Goal: Task Accomplishment & Management: Manage account settings

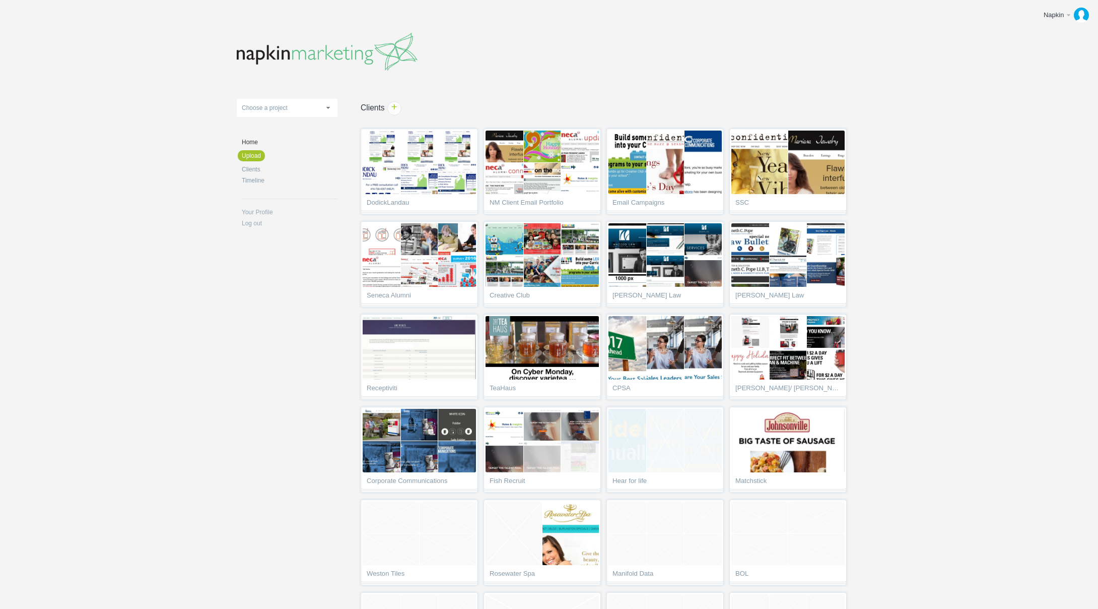
scroll to position [2772, 0]
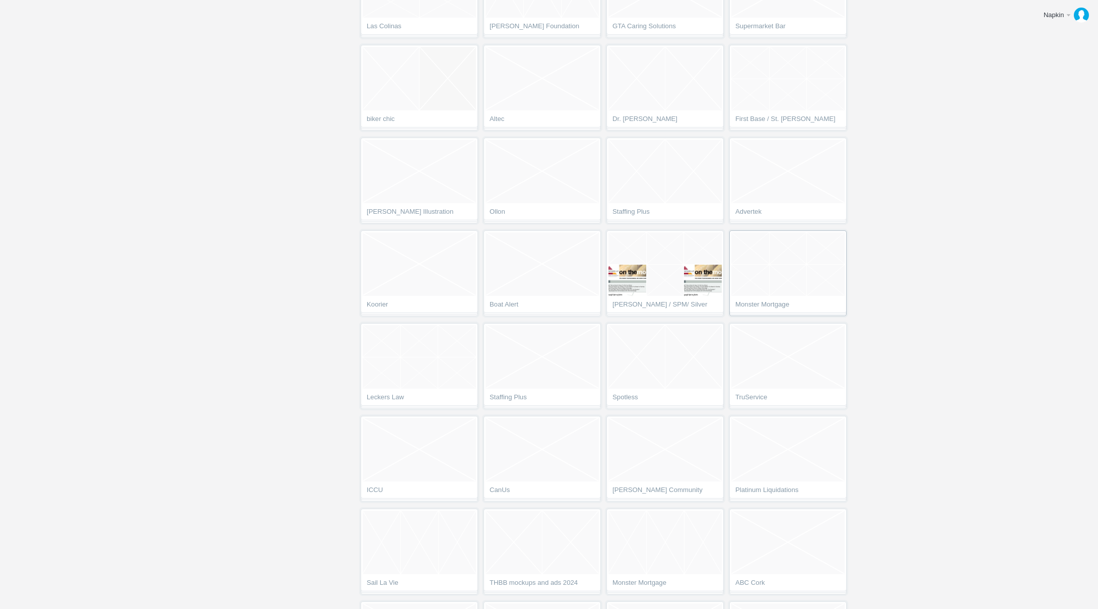
click at [783, 297] on link "Empty Project Monster Mortgage" at bounding box center [788, 273] width 117 height 86
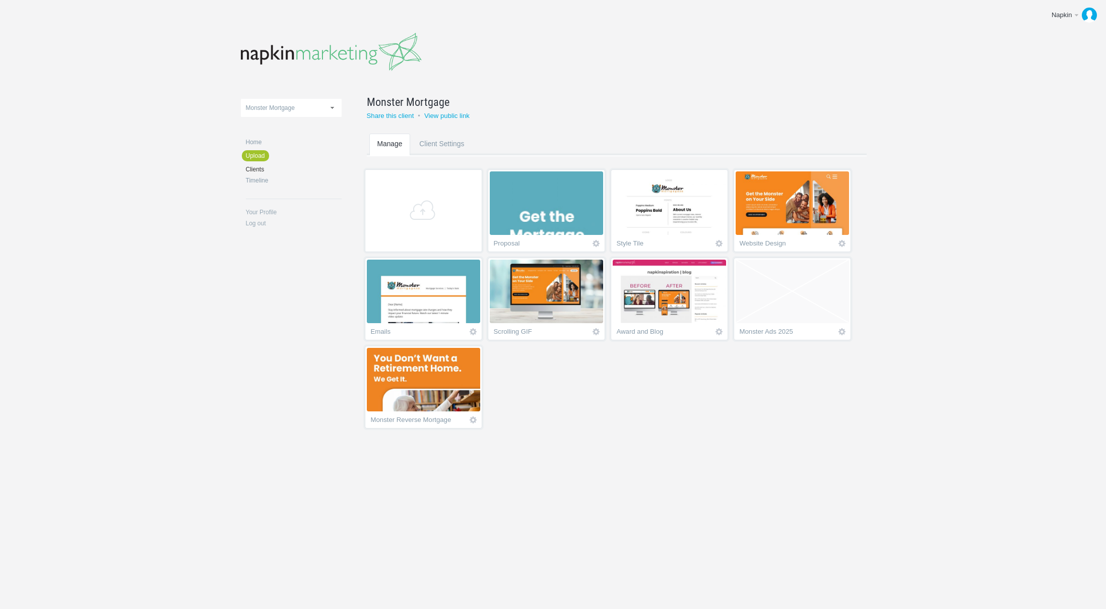
click at [435, 387] on img at bounding box center [423, 379] width 113 height 63
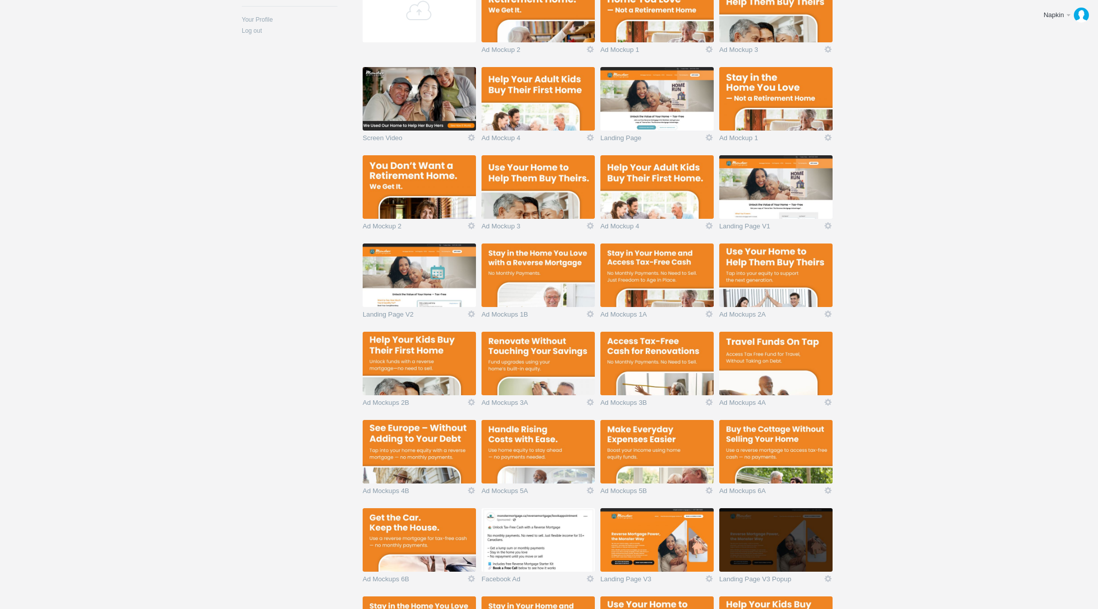
scroll to position [130, 0]
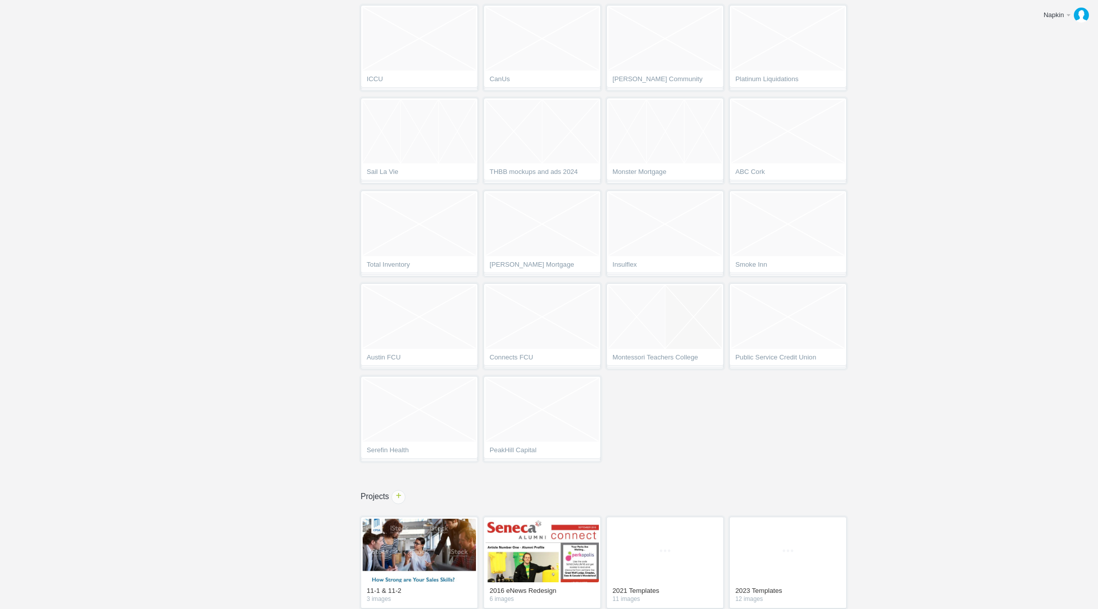
scroll to position [3080, 0]
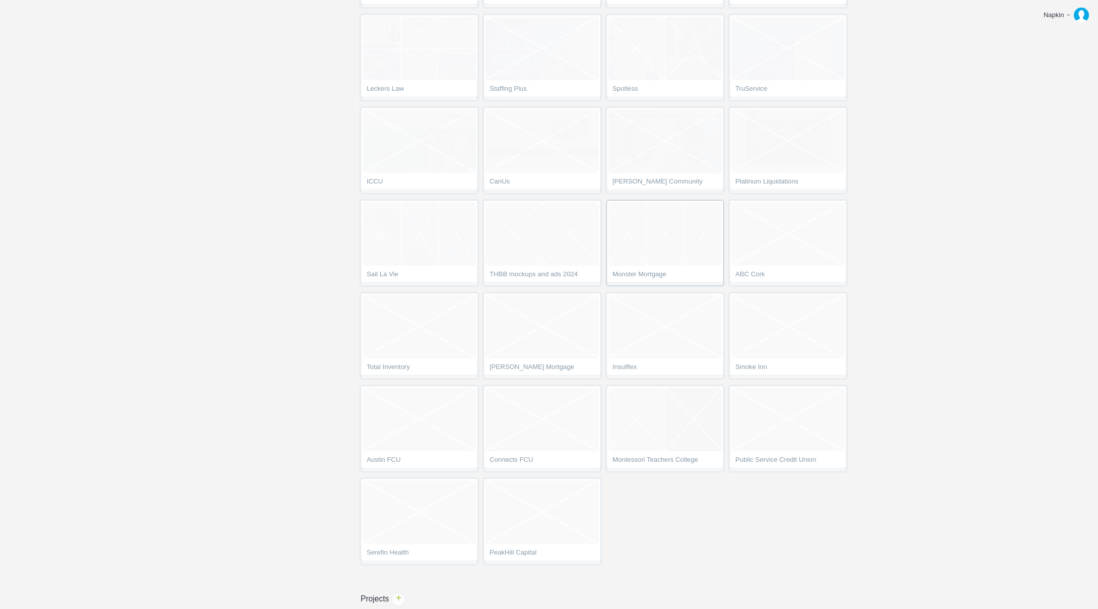
click at [646, 272] on span "Monster Mortgage" at bounding box center [665, 276] width 105 height 10
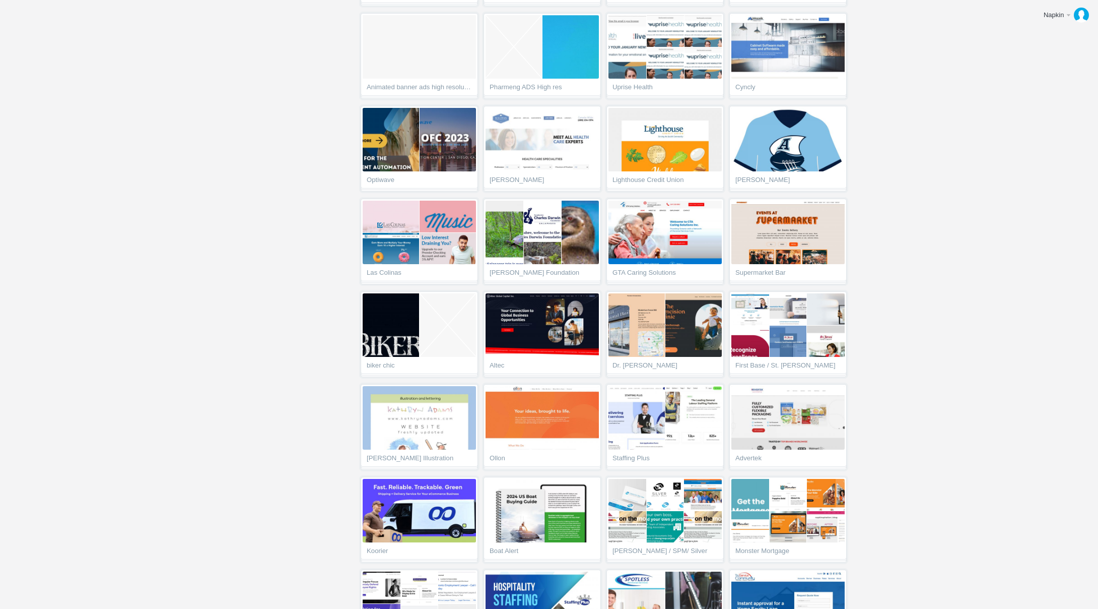
scroll to position [2359, 0]
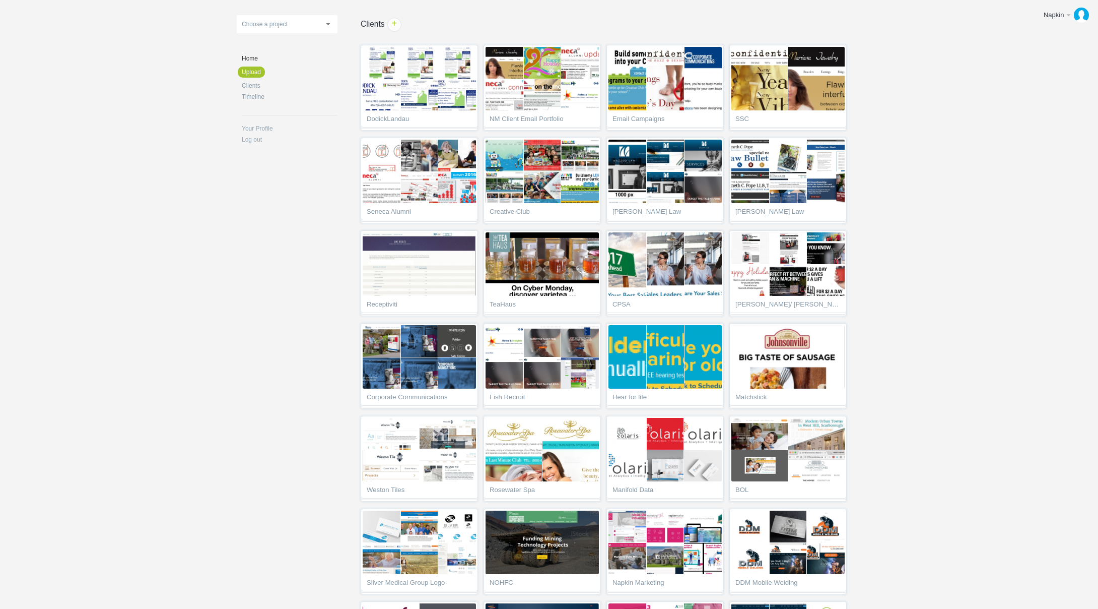
scroll to position [2772, 0]
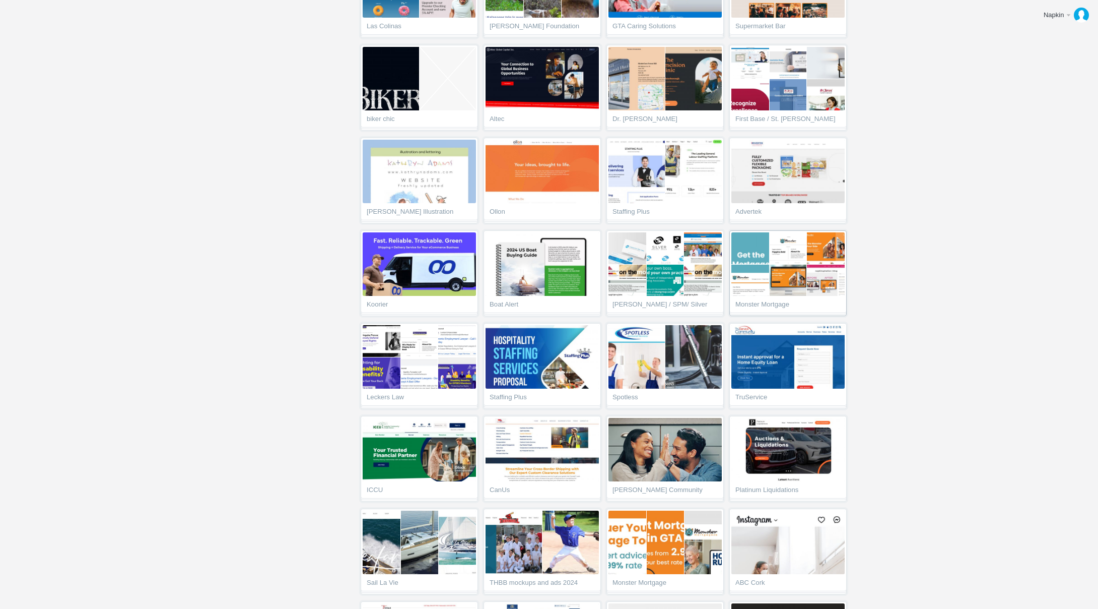
click at [785, 305] on span "Monster Mortgage" at bounding box center [788, 306] width 105 height 10
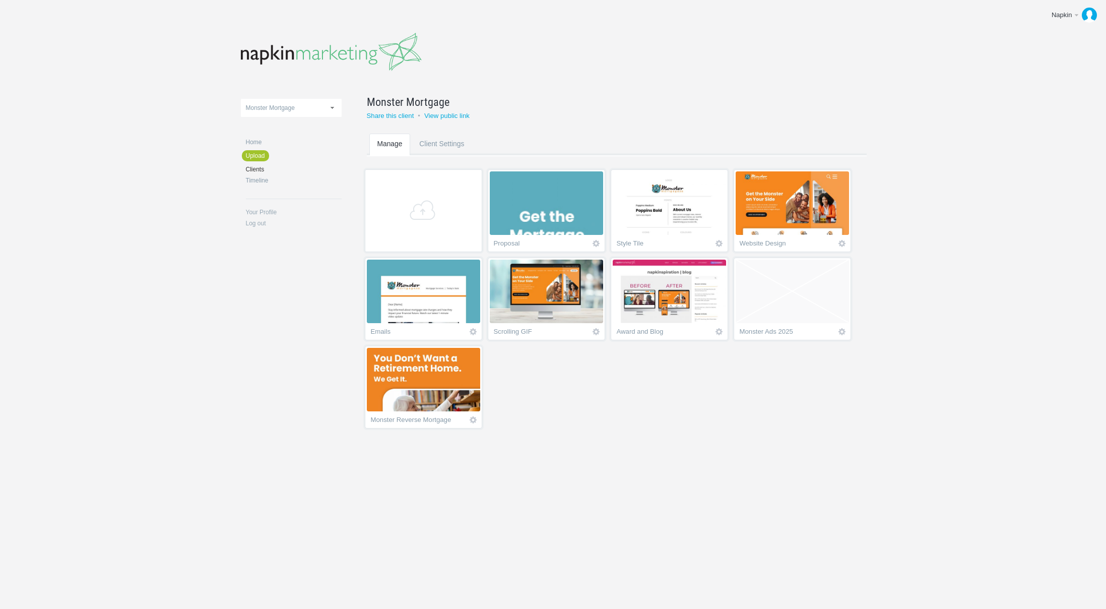
click at [814, 199] on img at bounding box center [792, 202] width 113 height 63
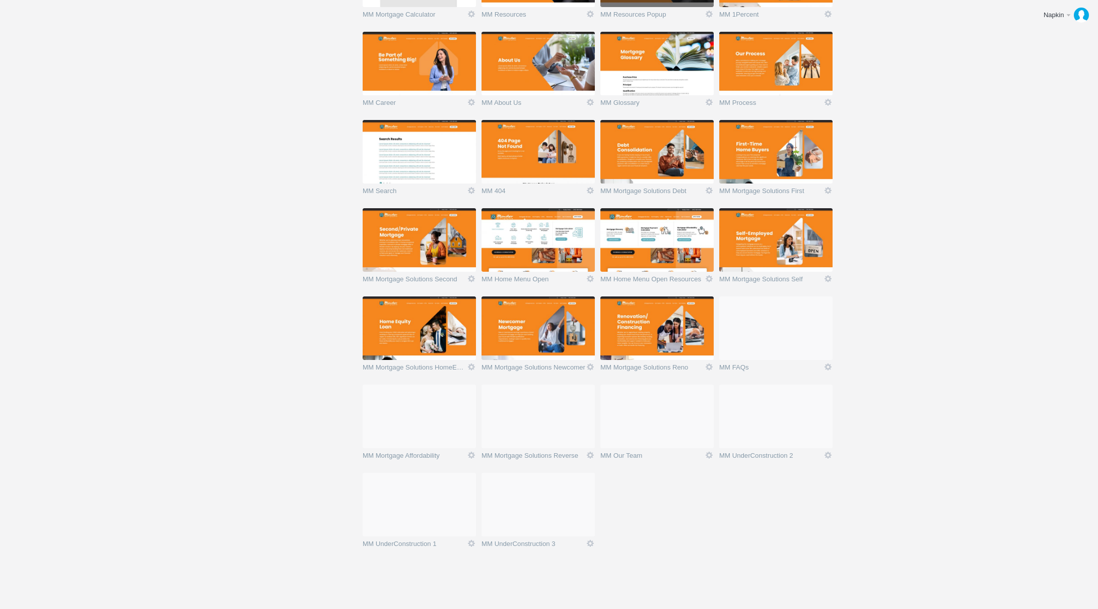
scroll to position [326, 0]
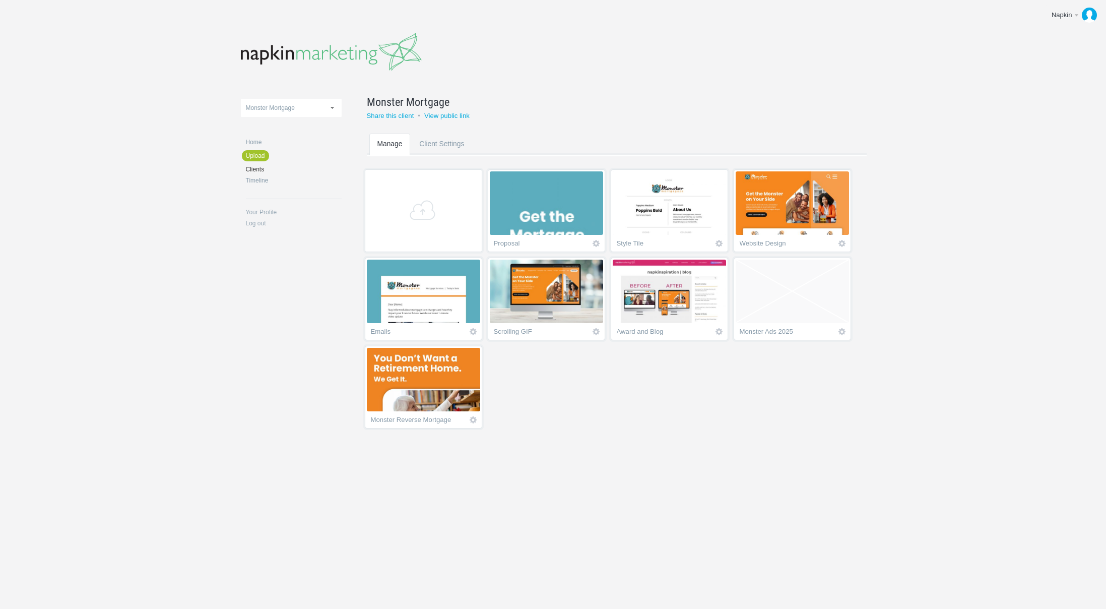
click at [878, 382] on section "+ Proposal Icon View project Remove Style Tile Icon View project Remove Website…" at bounding box center [624, 301] width 515 height 261
click at [393, 377] on img at bounding box center [423, 379] width 113 height 63
click at [623, 429] on section "+ Proposal Icon View project Remove Style Tile Icon View project Remove Website…" at bounding box center [624, 301] width 515 height 261
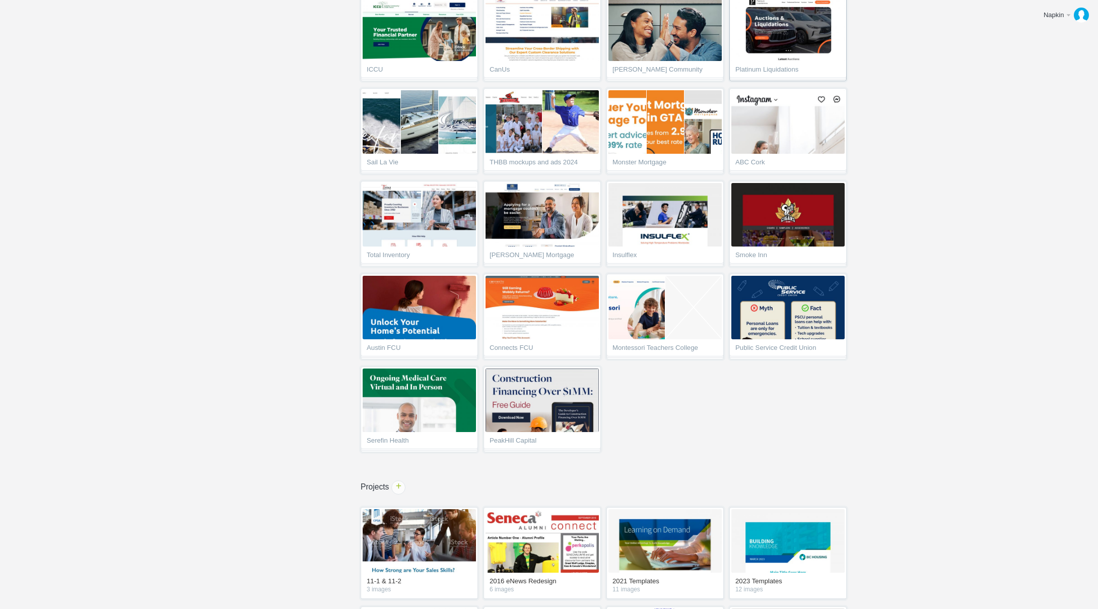
scroll to position [3111, 0]
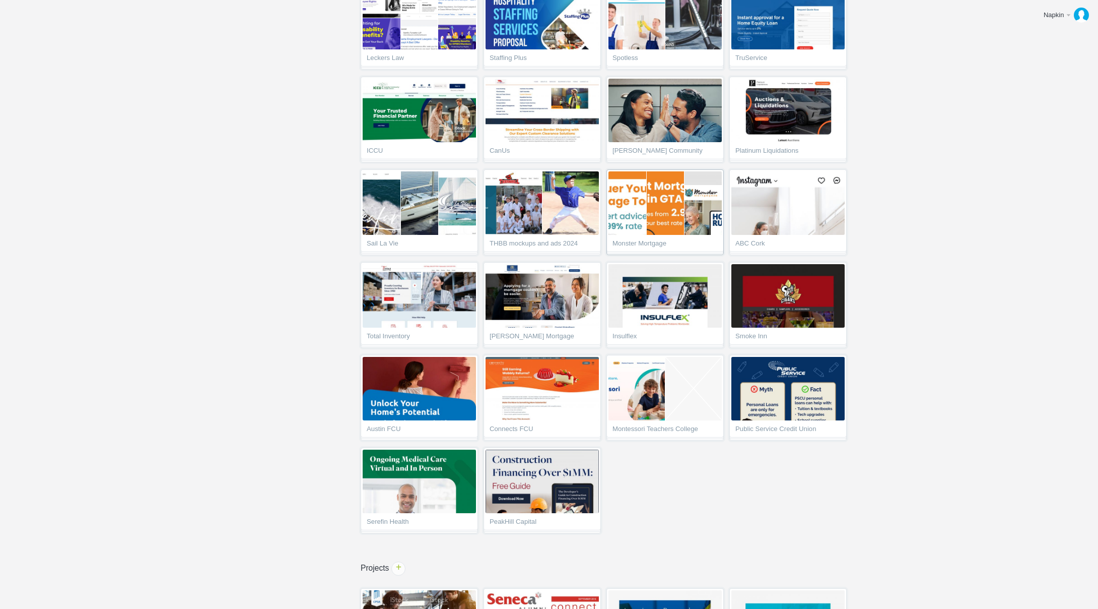
click at [684, 216] on img at bounding box center [700, 202] width 113 height 63
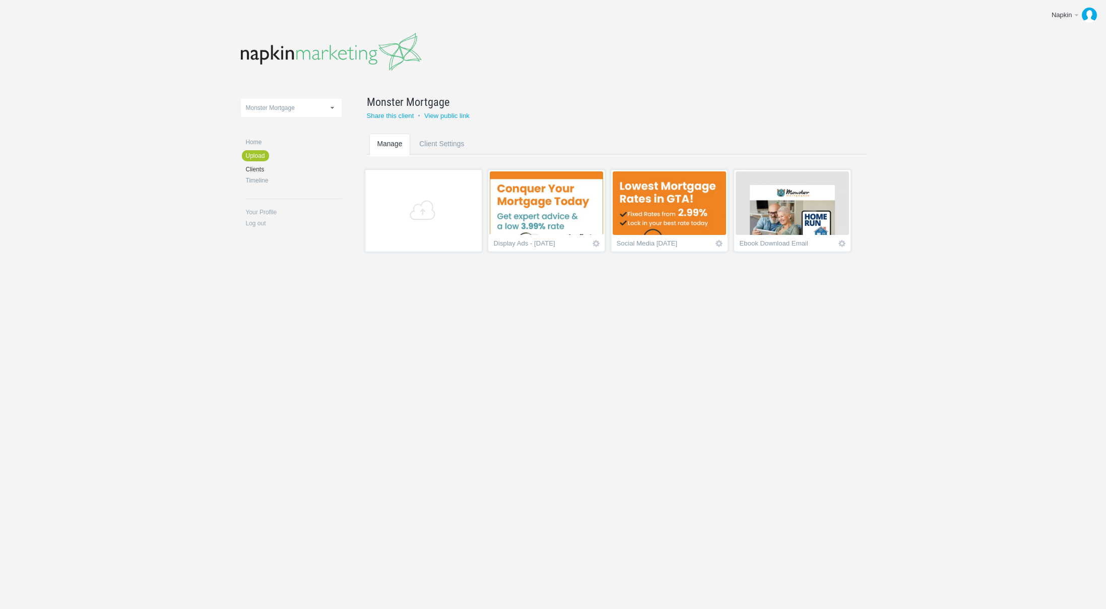
click at [691, 306] on body "Napkin Edit profile Log out Upload DodickLandau NM Client Email Portfolio Email…" at bounding box center [553, 304] width 1106 height 609
click at [798, 205] on img at bounding box center [792, 202] width 113 height 63
click at [473, 400] on body "Napkin Edit profile Log out Upload DodickLandau NM Client Email Portfolio Email…" at bounding box center [553, 304] width 1106 height 609
click at [422, 222] on link "+" at bounding box center [423, 210] width 117 height 83
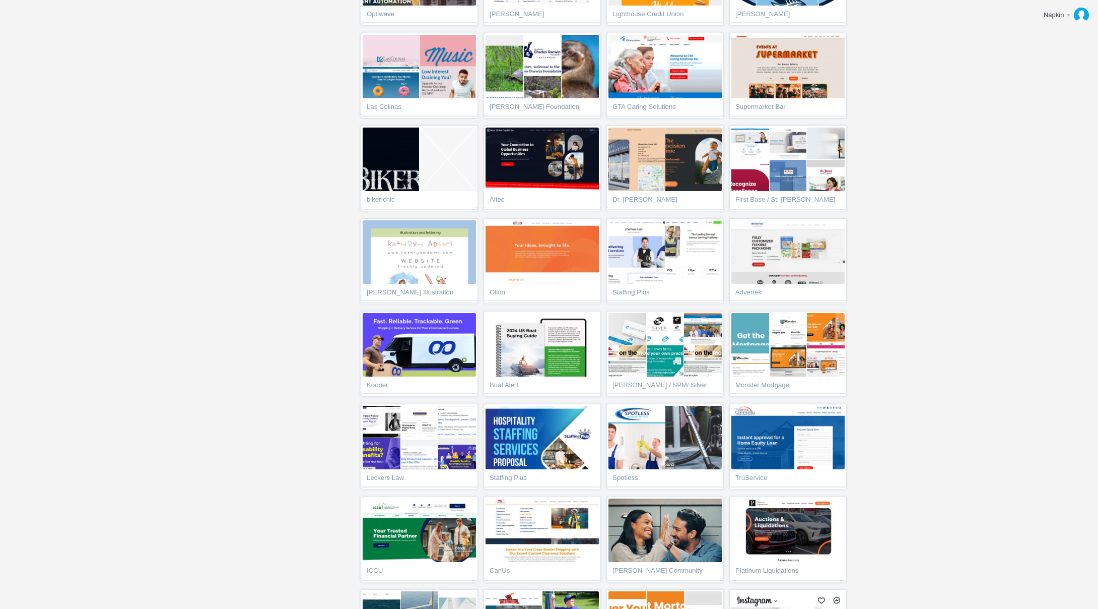
scroll to position [2574, 0]
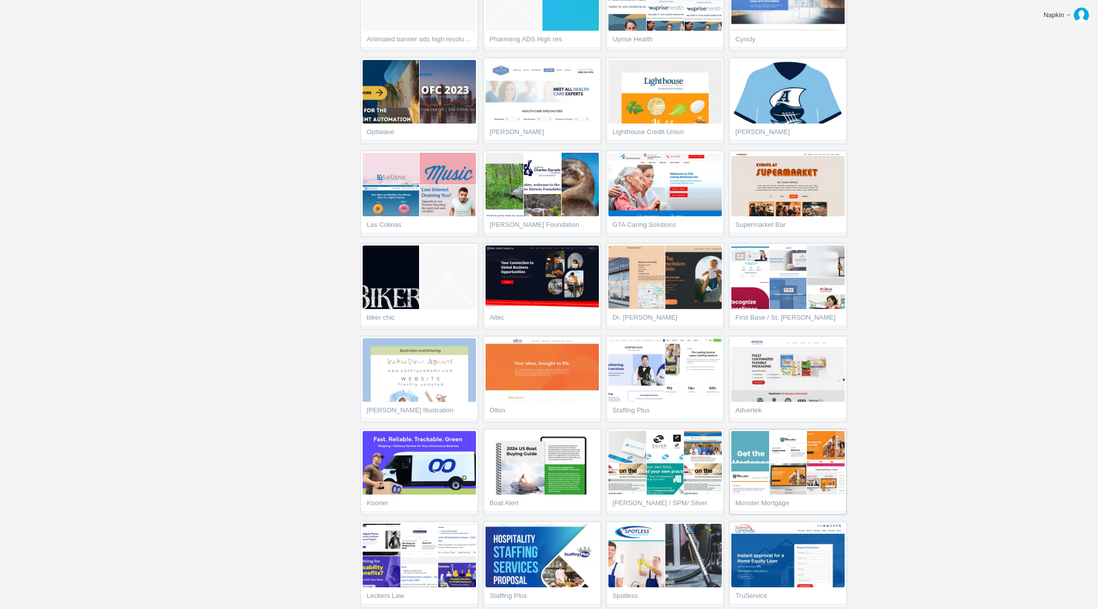
click at [774, 455] on img at bounding box center [789, 447] width 57 height 32
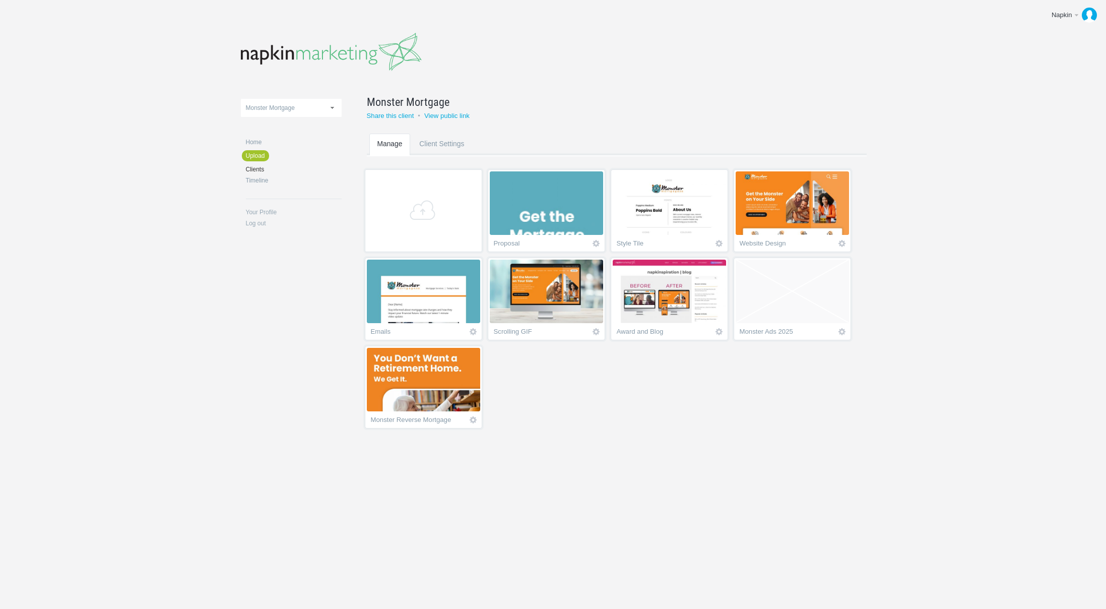
click at [427, 383] on img at bounding box center [423, 379] width 113 height 63
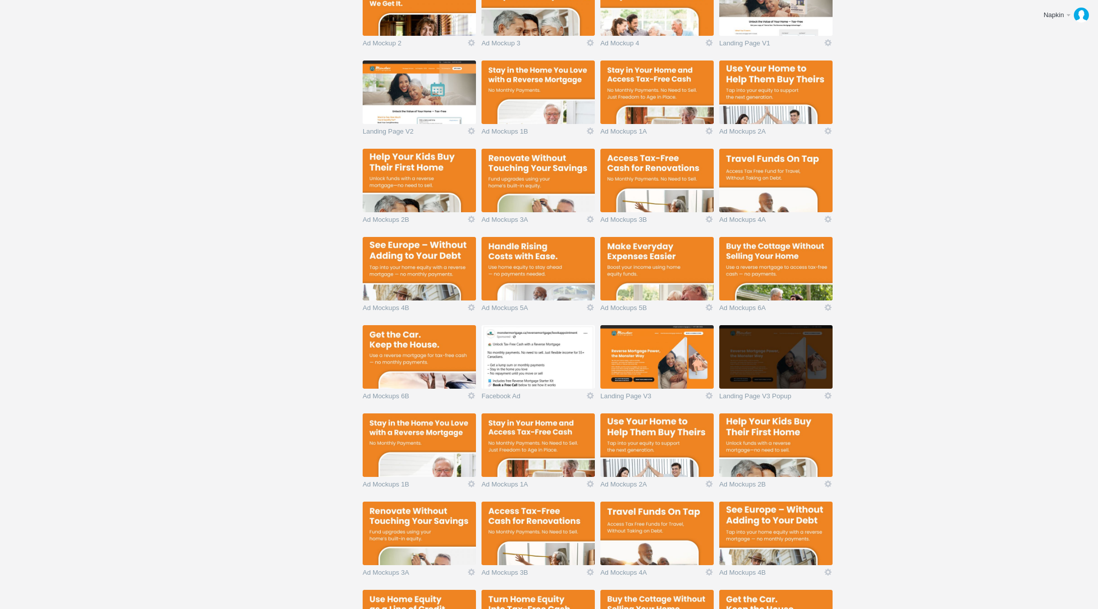
scroll to position [580, 0]
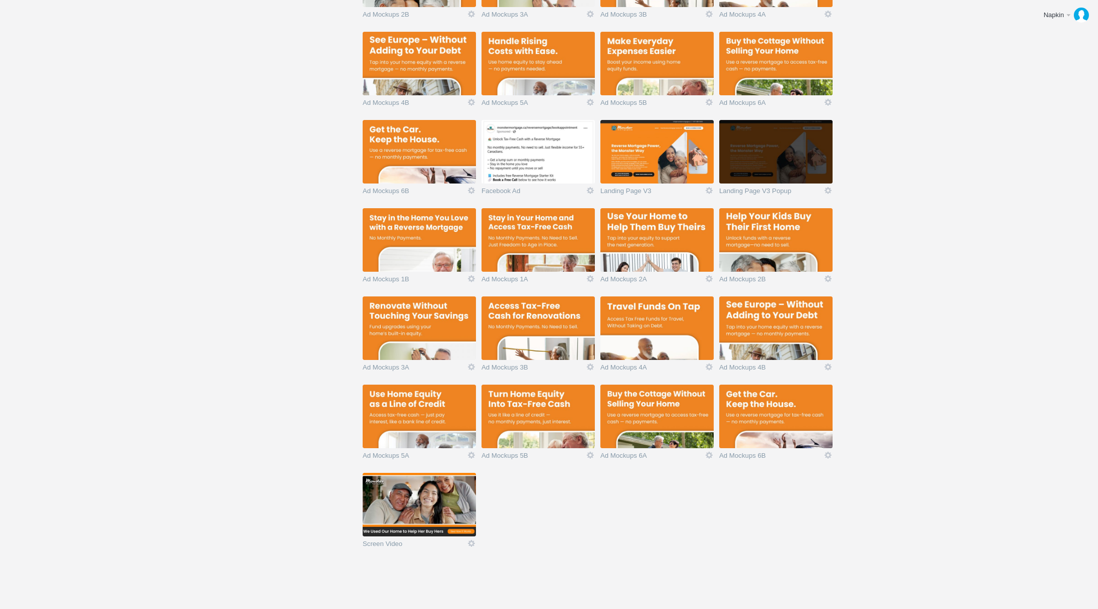
click at [555, 553] on section "Add Ad Mockup 2 Icon Views: 11 Rename Edit / Replace Remove Delete Yeah I'm sur…" at bounding box center [620, 76] width 515 height 970
click at [551, 543] on section "Add Ad Mockup 2 Icon Views: 11 Rename Edit / Replace Remove Delete Yeah I'm sur…" at bounding box center [620, 76] width 515 height 970
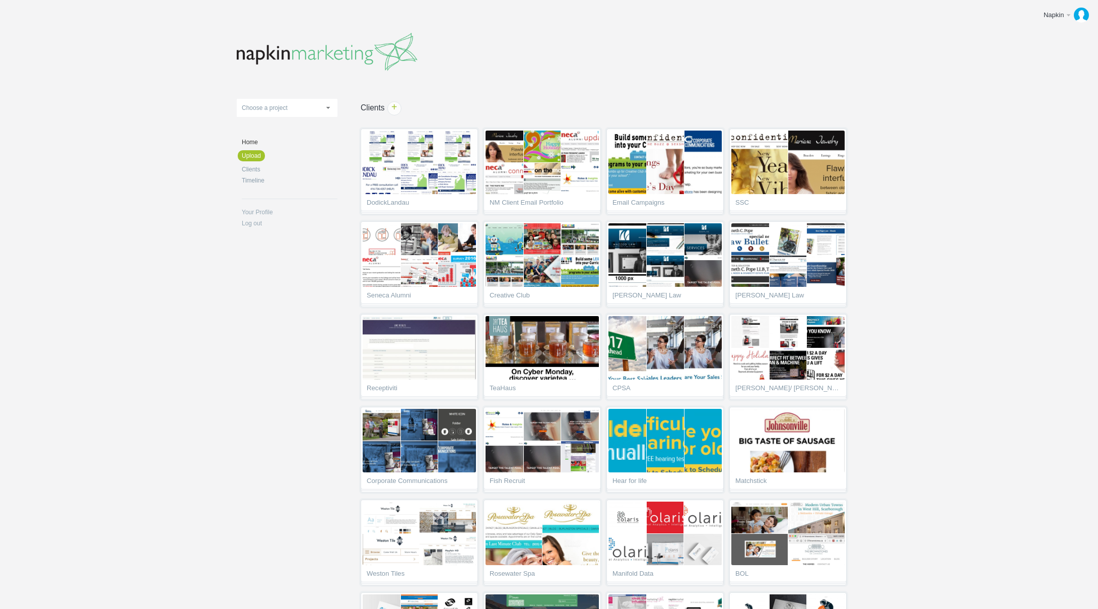
click at [1015, 186] on body "Napkin Edit profile Log out Upload 11-1 & 11-2 2016 eNews Redesign 2021 Templat…" at bounding box center [549, 304] width 1098 height 609
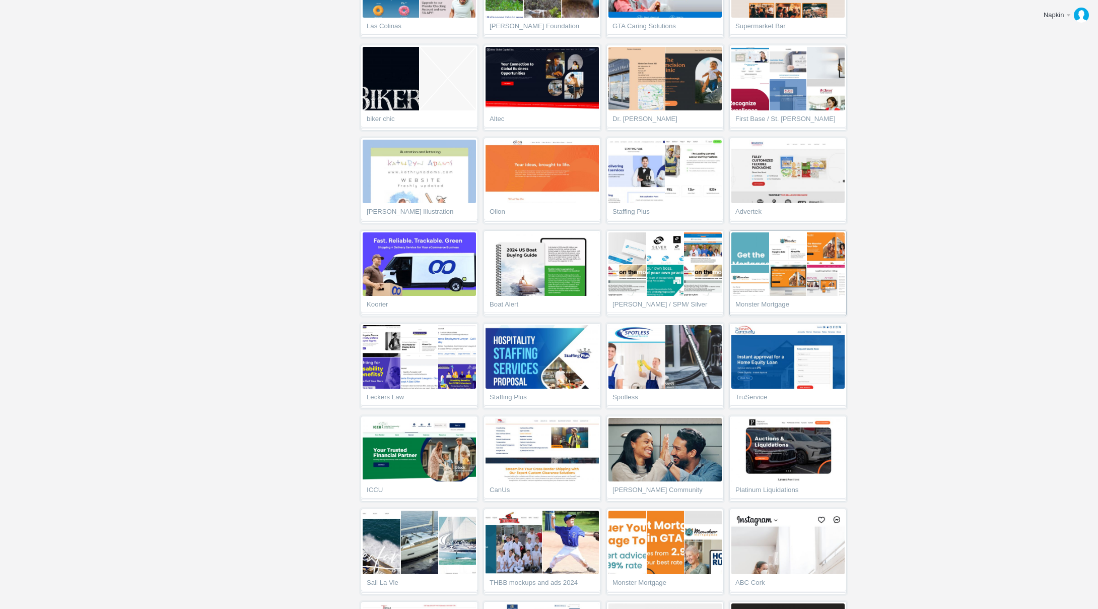
click at [762, 306] on span "Monster Mortgage" at bounding box center [788, 306] width 105 height 10
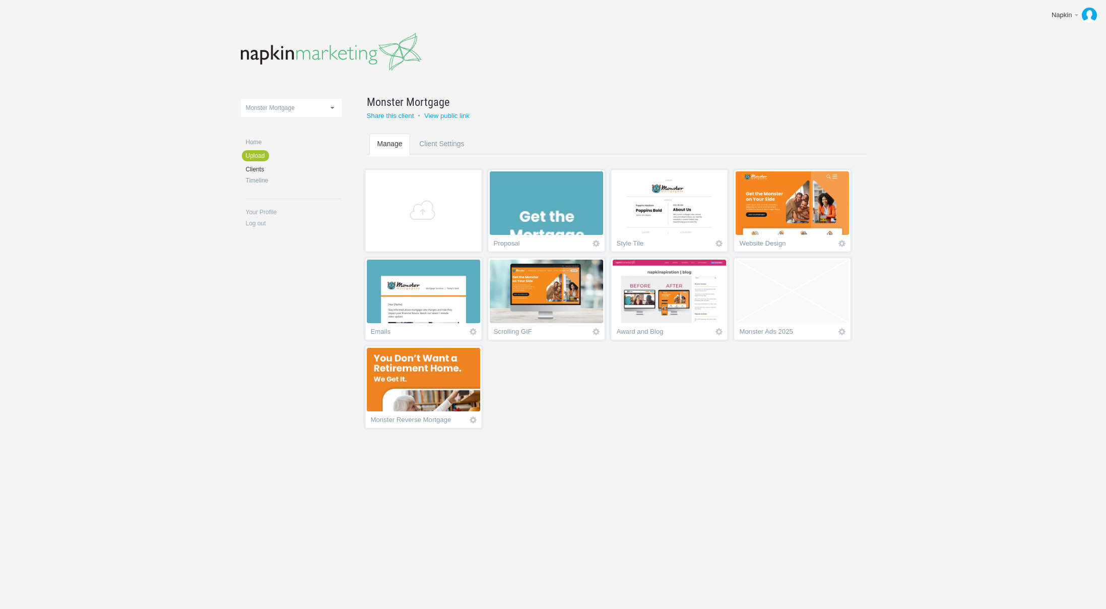
click at [784, 212] on img at bounding box center [792, 202] width 113 height 63
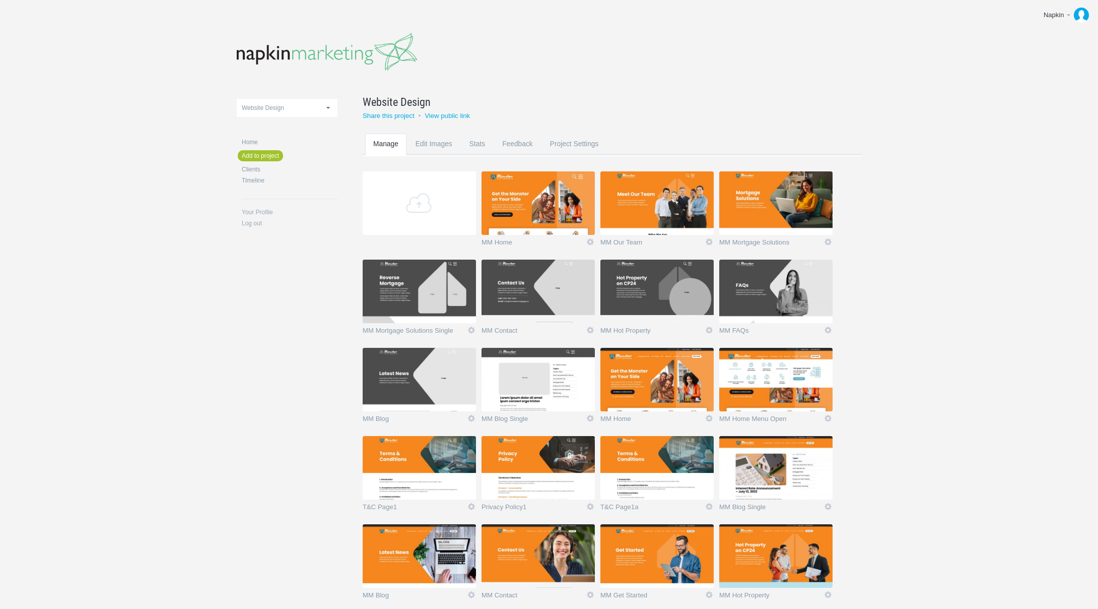
scroll to position [757, 0]
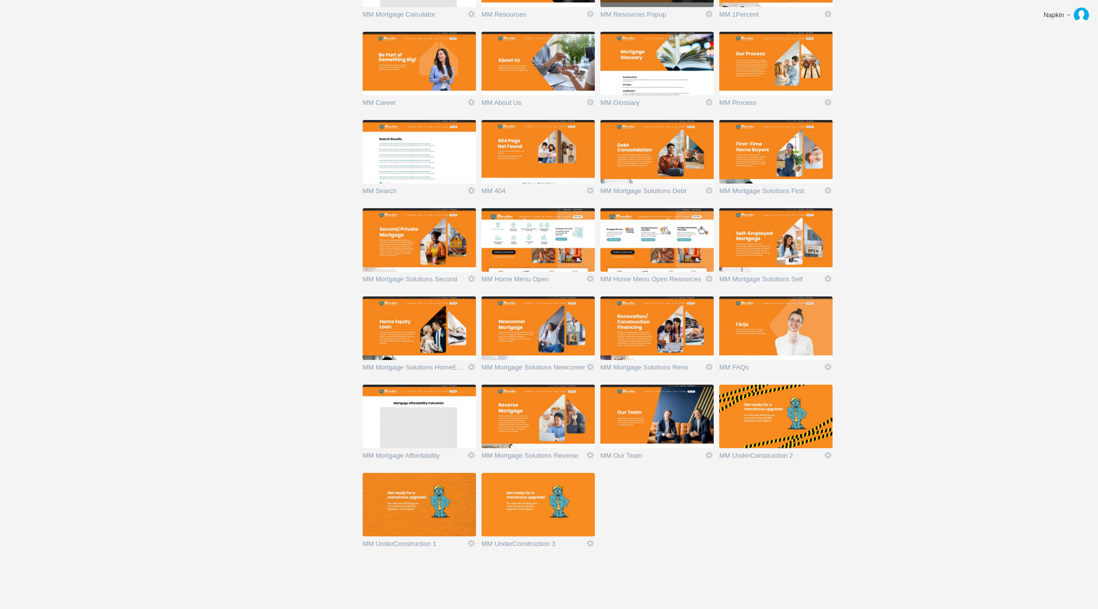
click at [710, 544] on link "Edit" at bounding box center [709, 543] width 9 height 9
click at [691, 492] on link "Rename" at bounding box center [689, 490] width 61 height 12
type input "MM Home Menu Open"
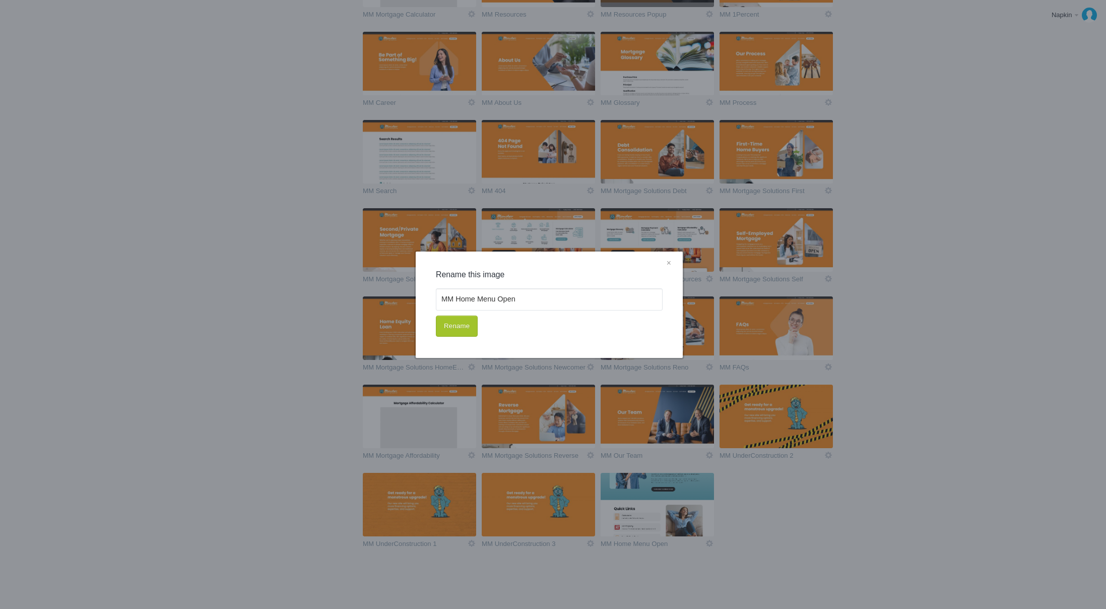
click at [954, 272] on div "× Rename this image MM Home Menu Open Rename" at bounding box center [549, 304] width 1098 height 609
click at [673, 264] on link "×" at bounding box center [669, 263] width 13 height 13
